Goal: Task Accomplishment & Management: Manage account settings

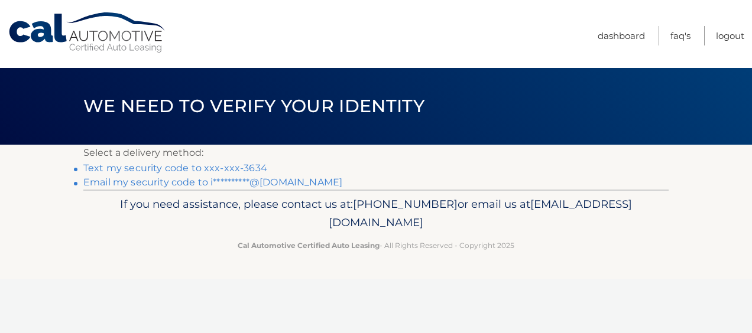
click at [238, 169] on link "Text my security code to xxx-xxx-3634" at bounding box center [175, 168] width 184 height 11
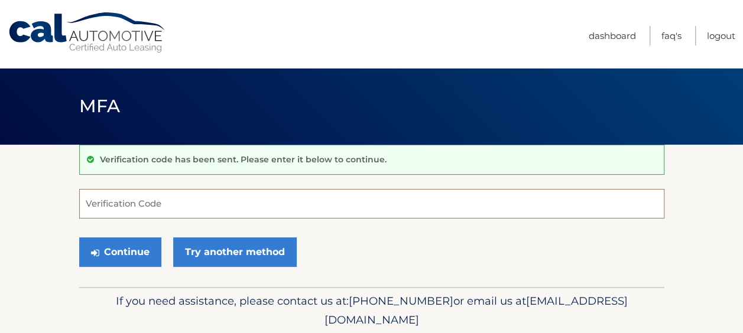
click at [130, 205] on input "Verification Code" at bounding box center [371, 204] width 585 height 30
type input "215645"
click at [79, 238] on button "Continue" at bounding box center [120, 253] width 82 height 30
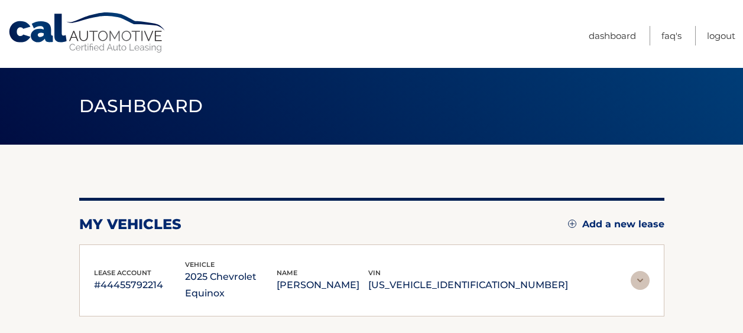
click at [101, 246] on div "lease account #44455792214 vehicle 2025 Chevrolet Equinox name [PERSON_NAME] vi…" at bounding box center [371, 281] width 585 height 73
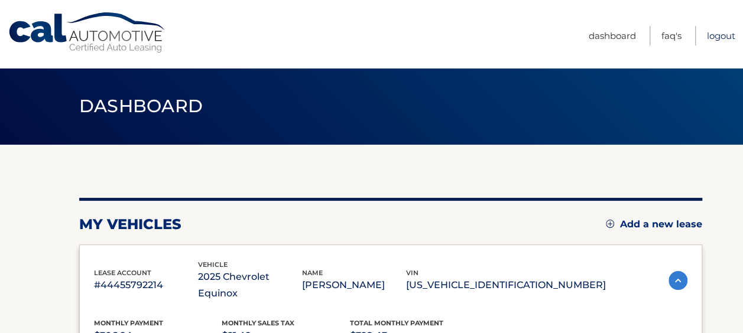
click at [713, 34] on link "Logout" at bounding box center [721, 36] width 28 height 20
